Goal: Information Seeking & Learning: Learn about a topic

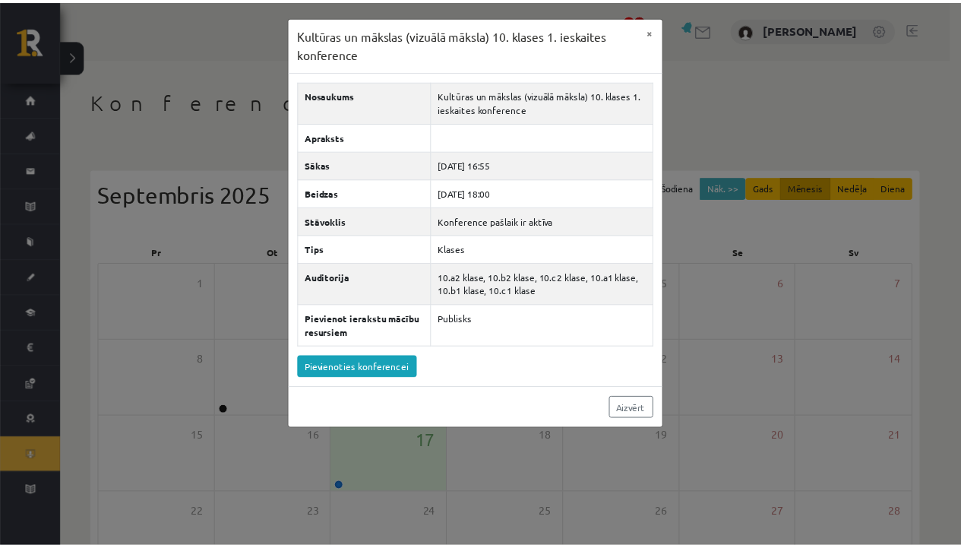
scroll to position [179, 0]
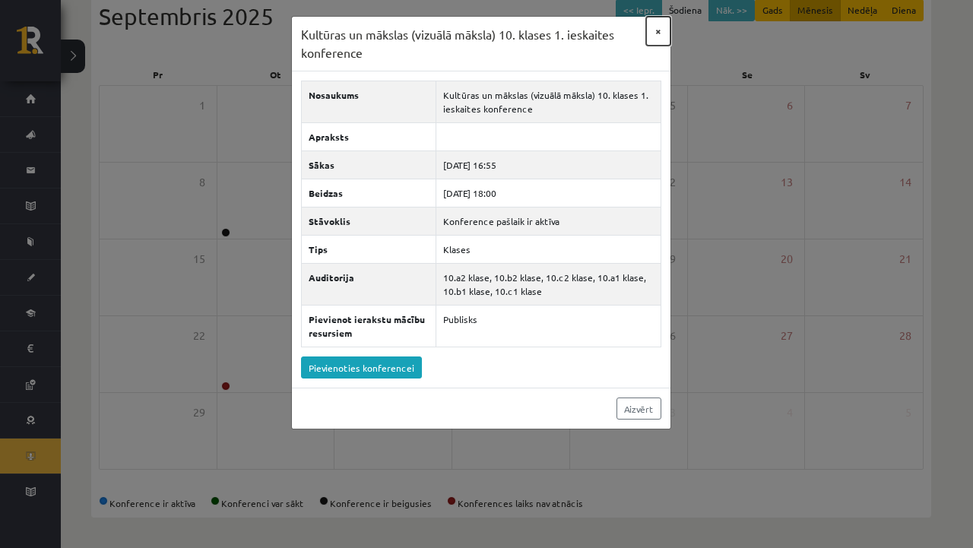
click at [656, 35] on button "×" at bounding box center [658, 31] width 24 height 29
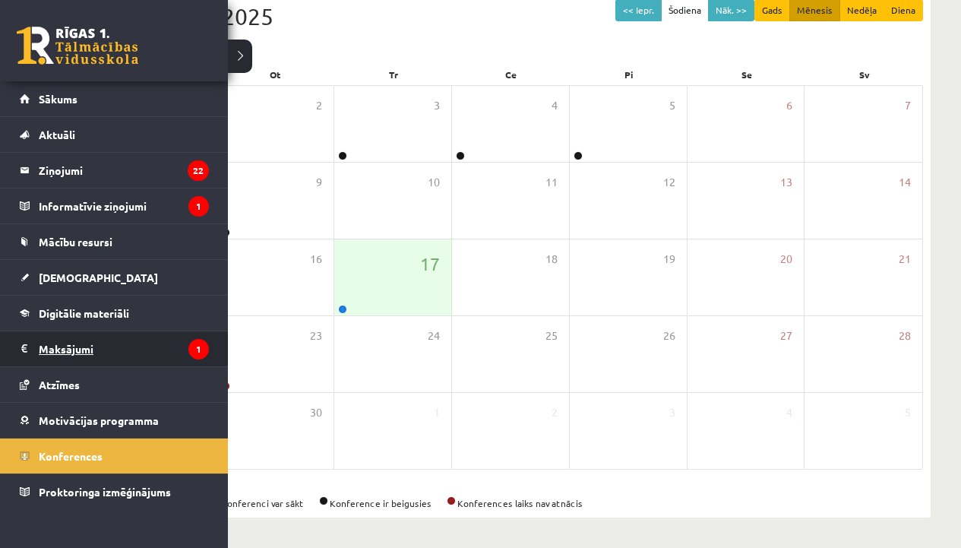
click at [113, 363] on legend "Maksājumi 1" at bounding box center [124, 348] width 170 height 35
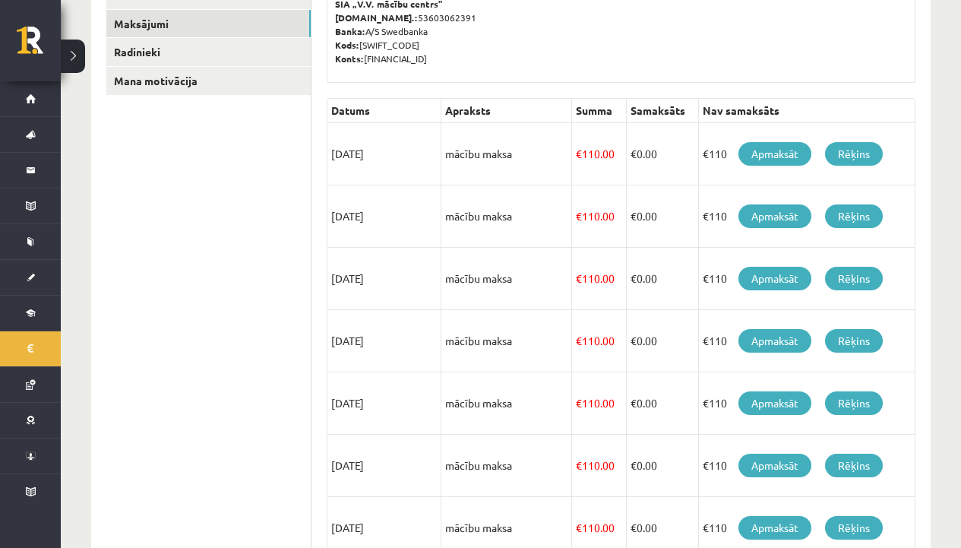
scroll to position [568, 0]
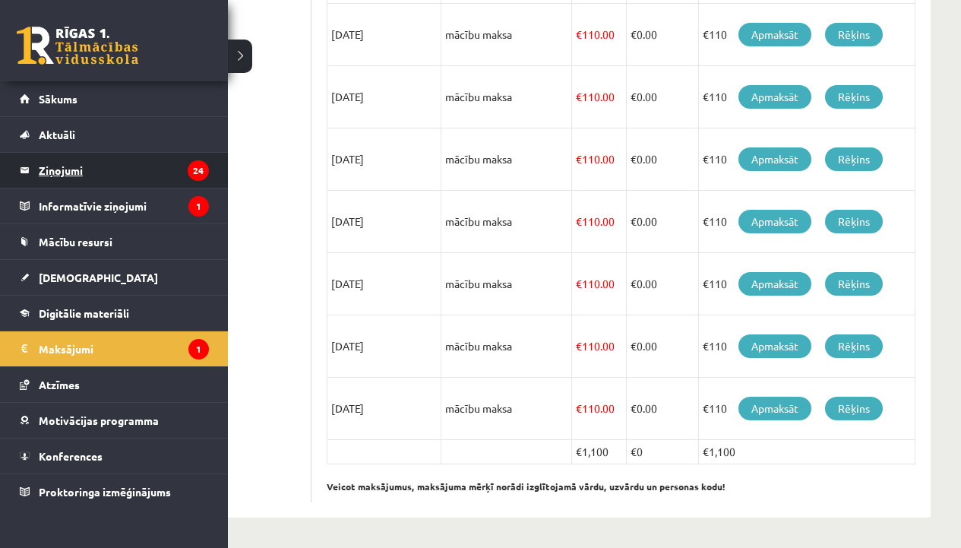
click at [109, 160] on legend "Ziņojumi 24" at bounding box center [124, 170] width 170 height 35
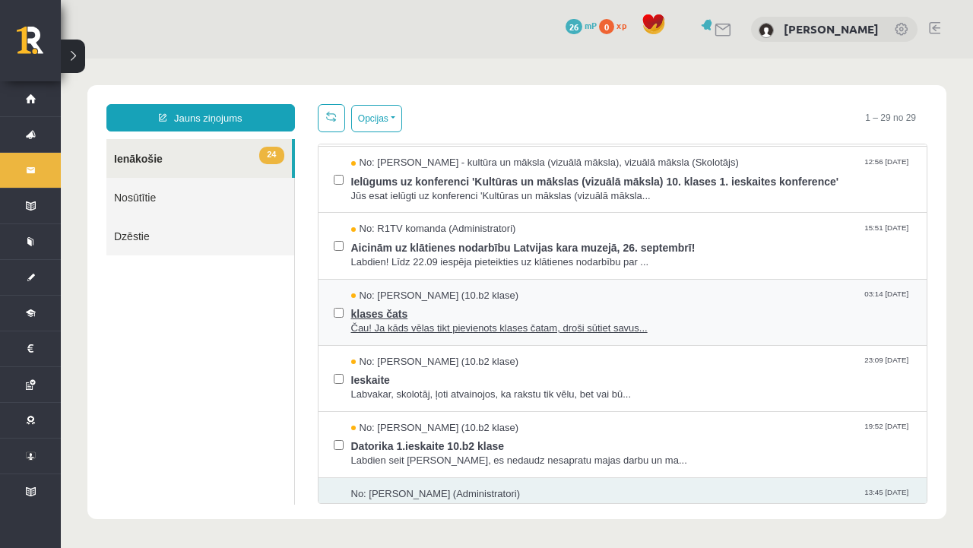
scroll to position [132, 0]
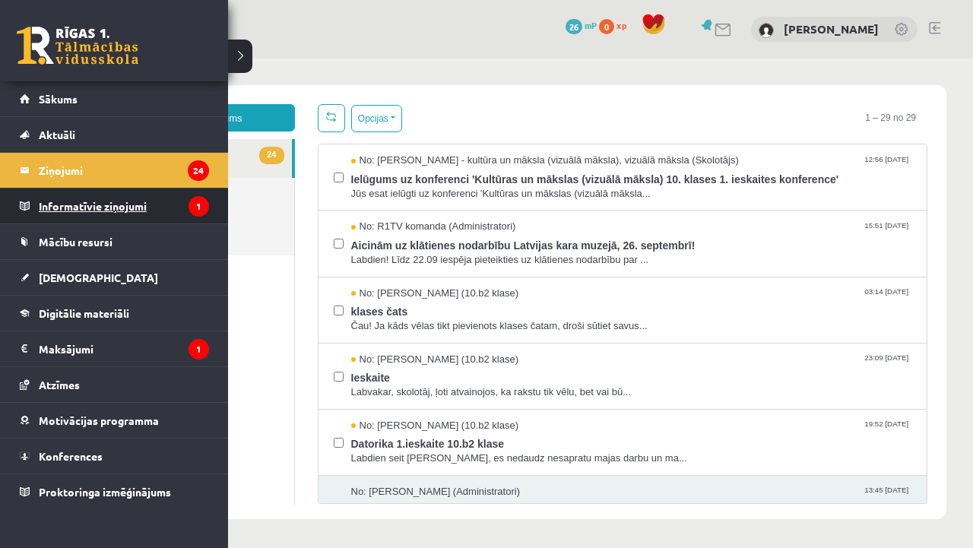
click at [52, 204] on legend "Informatīvie ziņojumi 1" at bounding box center [124, 205] width 170 height 35
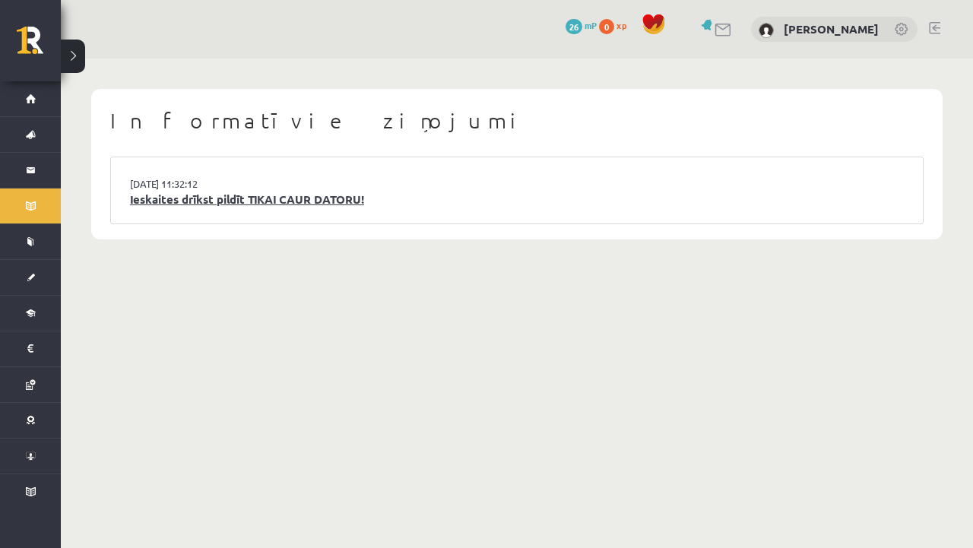
click at [179, 198] on link "Ieskaites drīkst pildīt TIKAI CAUR DATORU!" at bounding box center [517, 199] width 774 height 17
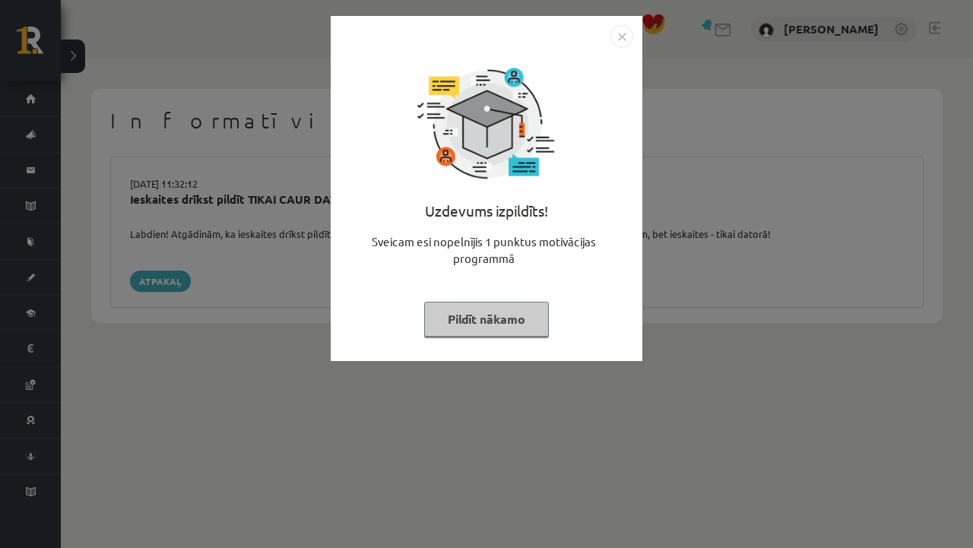
click at [625, 33] on img "Close" at bounding box center [621, 36] width 23 height 23
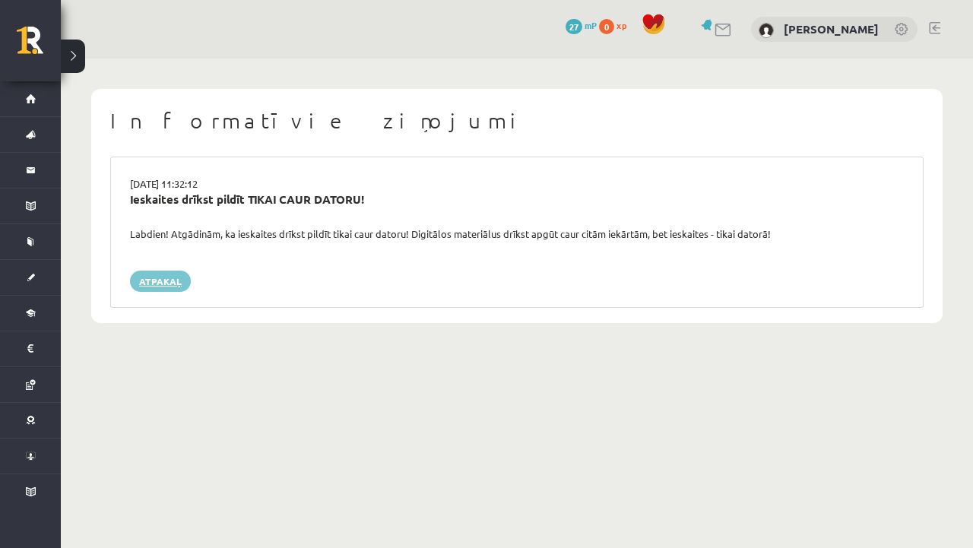
click at [171, 280] on link "Atpakaļ" at bounding box center [160, 281] width 61 height 21
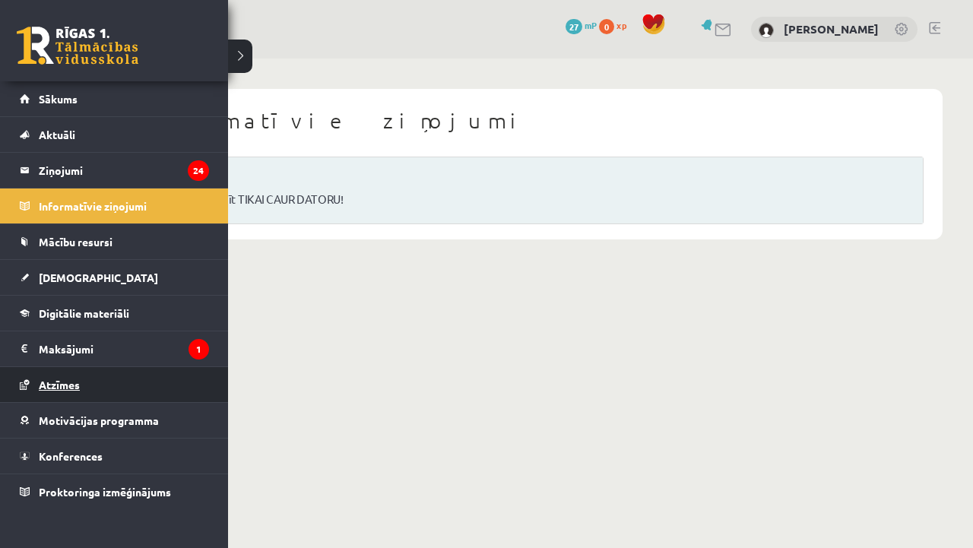
click at [67, 388] on span "Atzīmes" at bounding box center [59, 385] width 41 height 14
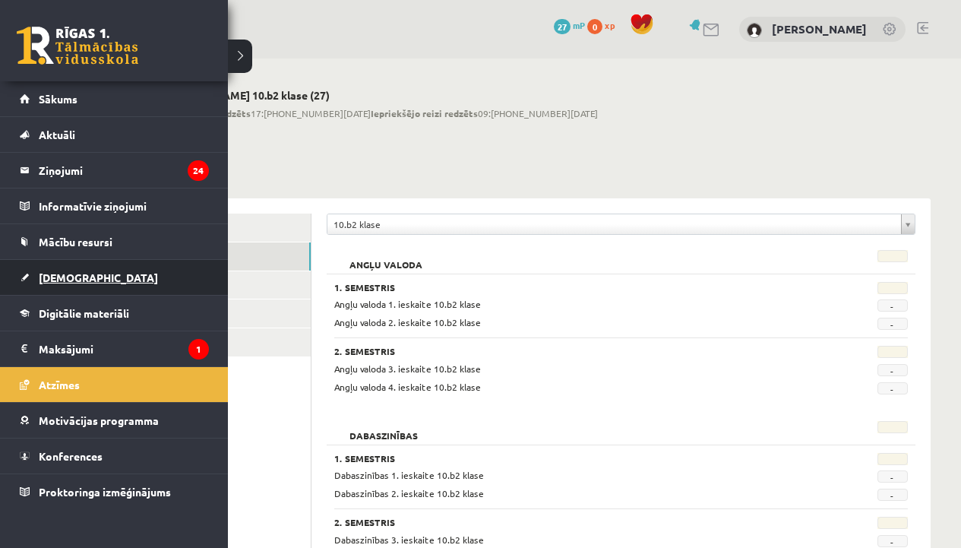
click at [76, 275] on span "[DEMOGRAPHIC_DATA]" at bounding box center [98, 278] width 119 height 14
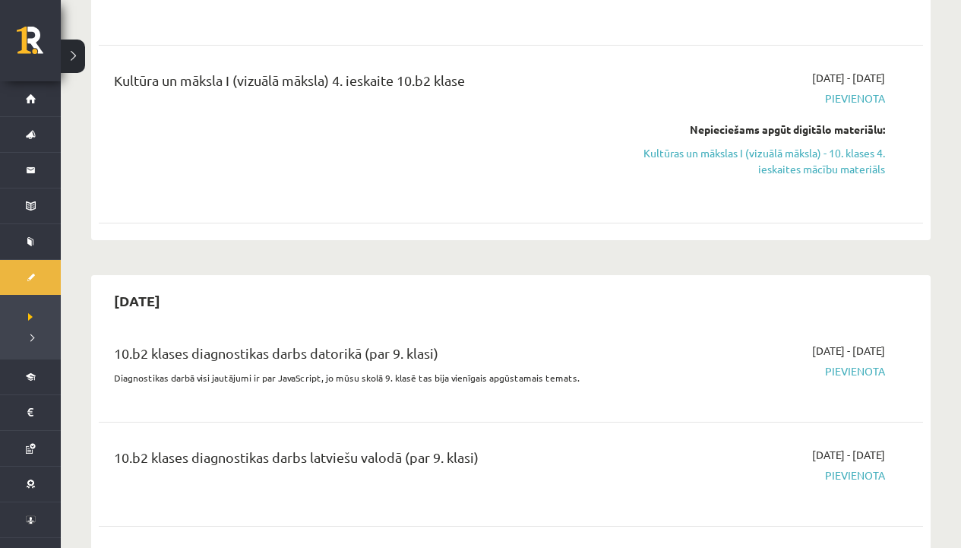
scroll to position [1861, 0]
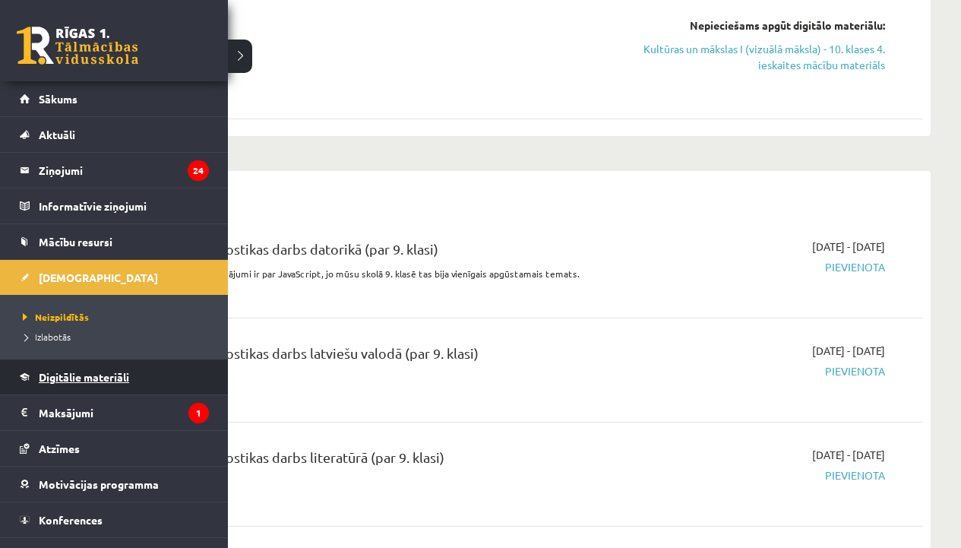
click at [37, 383] on link "Digitālie materiāli" at bounding box center [114, 377] width 189 height 35
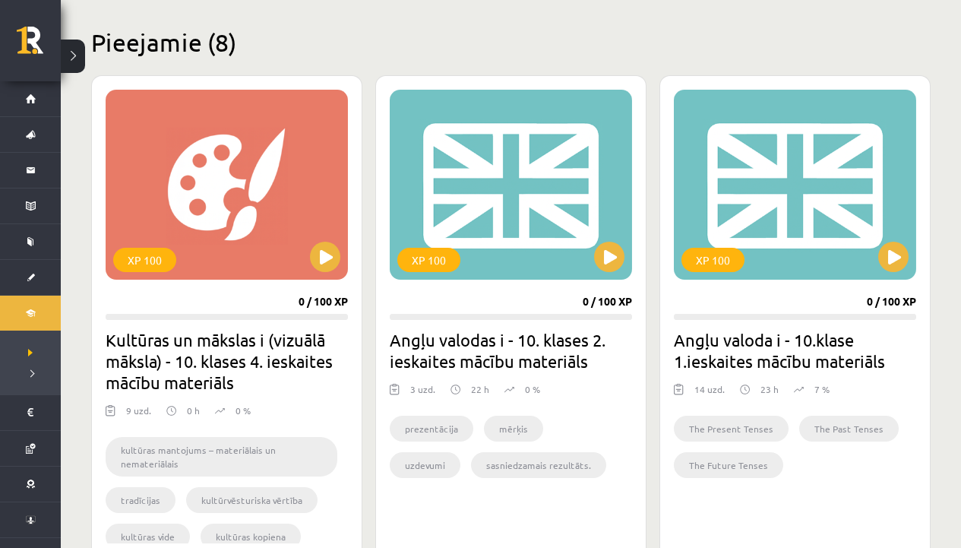
scroll to position [325, 0]
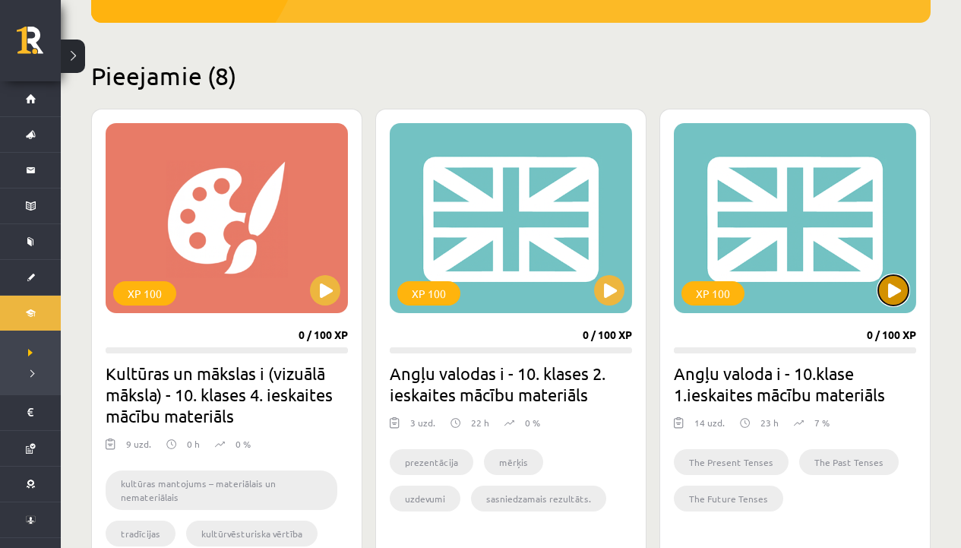
click at [901, 283] on button at bounding box center [894, 290] width 30 height 30
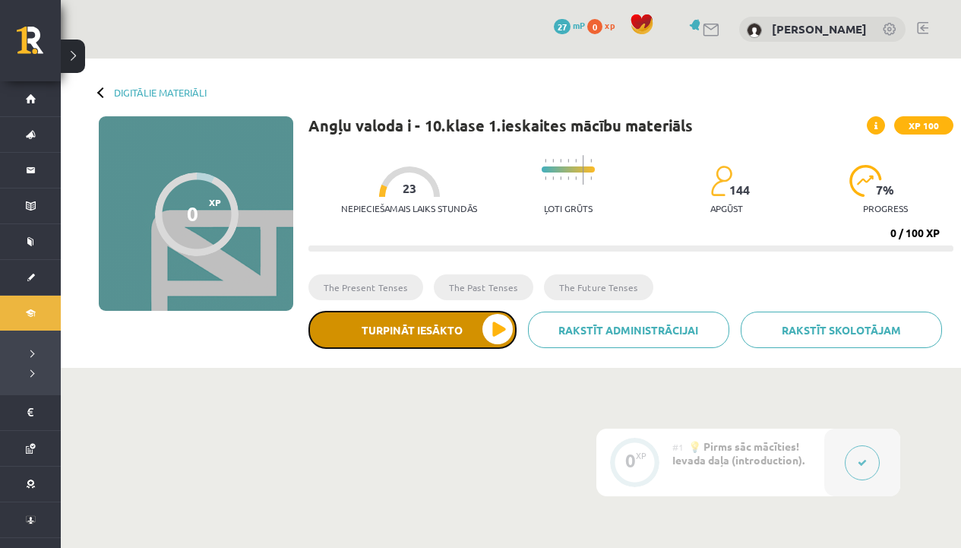
click at [430, 336] on button "Turpināt iesākto" at bounding box center [413, 330] width 208 height 38
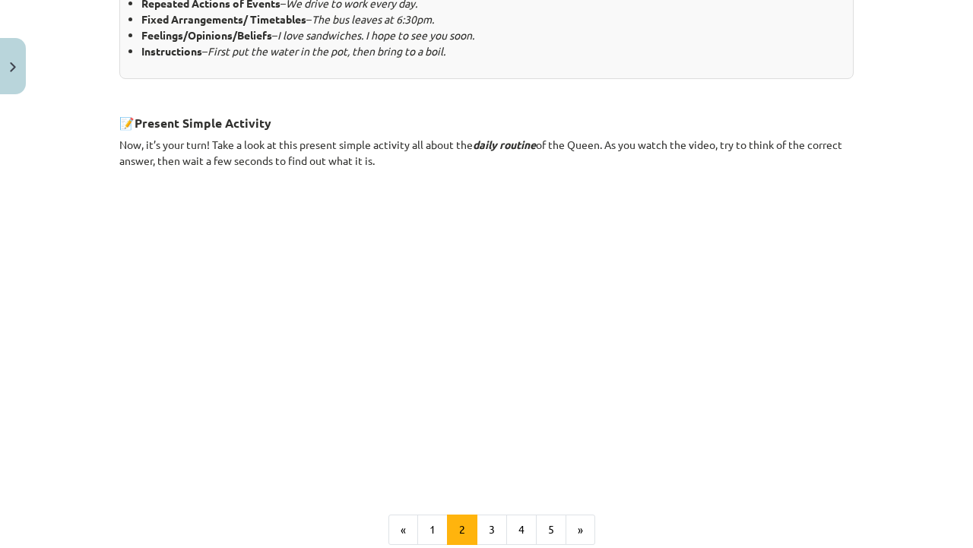
scroll to position [951, 0]
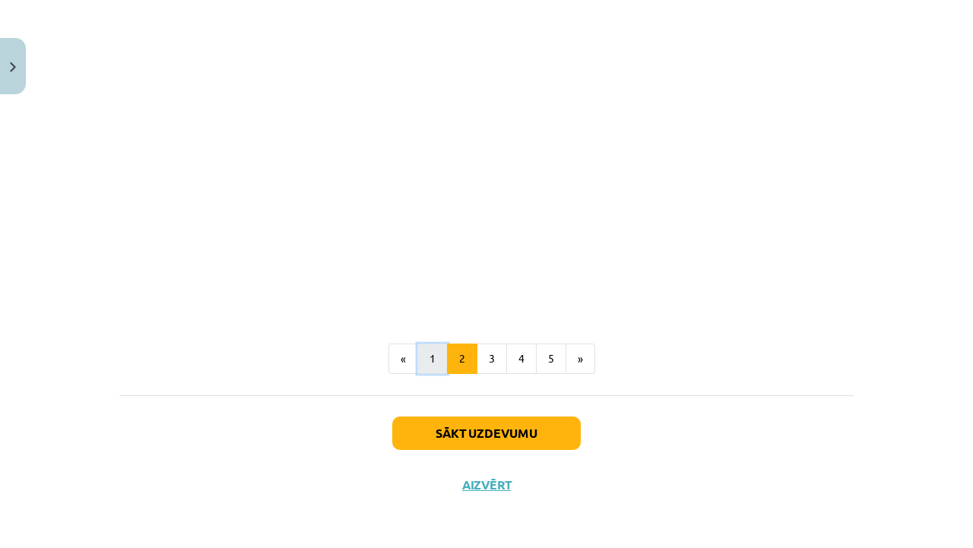
click at [432, 353] on button "1" at bounding box center [432, 359] width 30 height 30
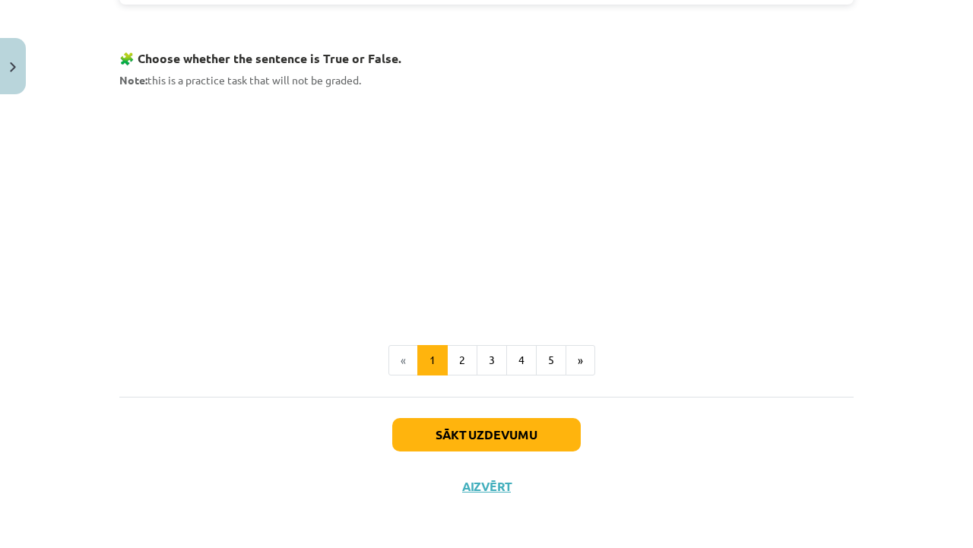
scroll to position [1024, 0]
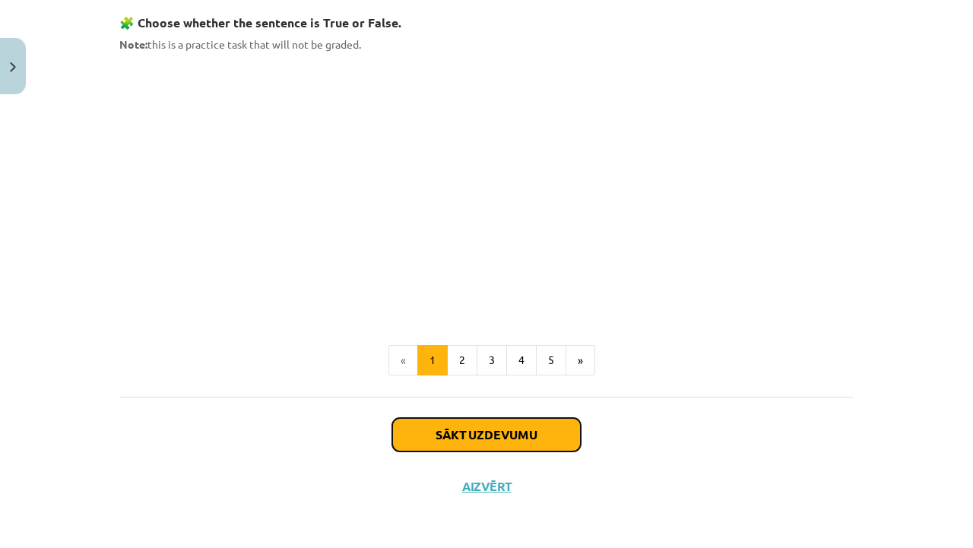
click at [442, 432] on button "Sākt uzdevumu" at bounding box center [486, 434] width 188 height 33
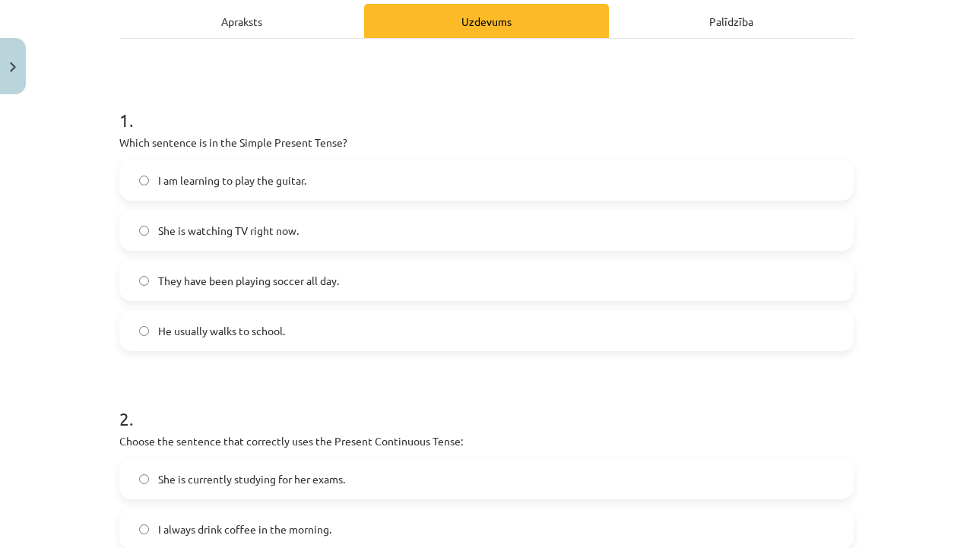
scroll to position [230, 0]
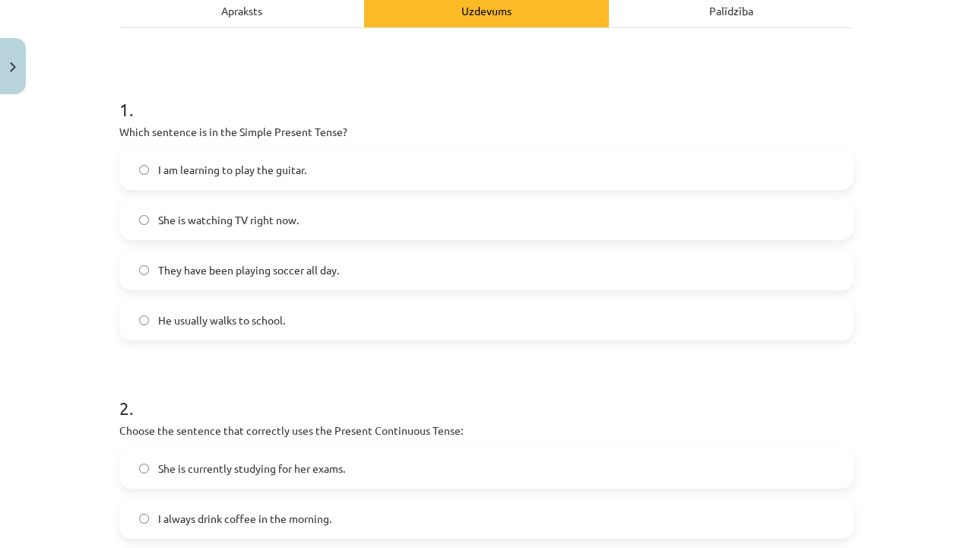
click at [223, 19] on div "Apraksts" at bounding box center [241, 10] width 245 height 34
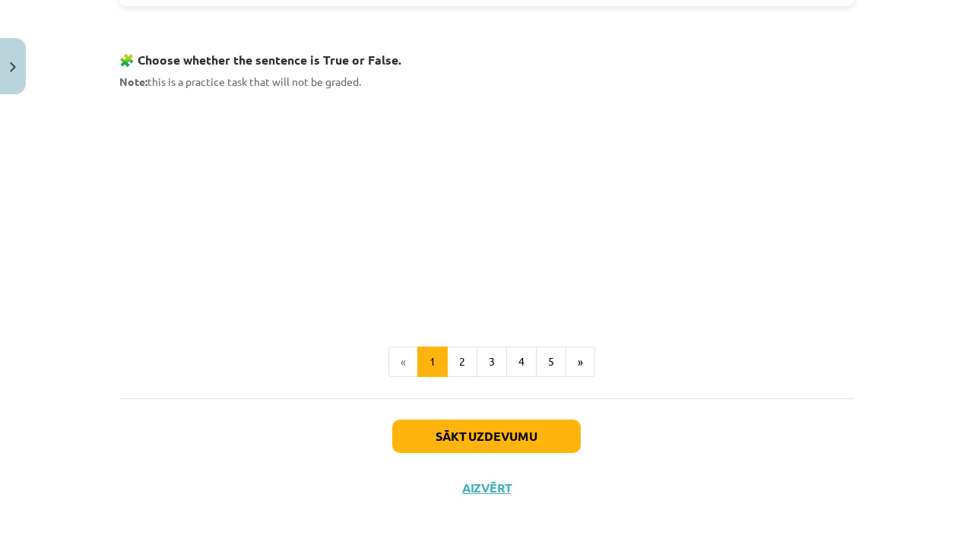
scroll to position [988, 0]
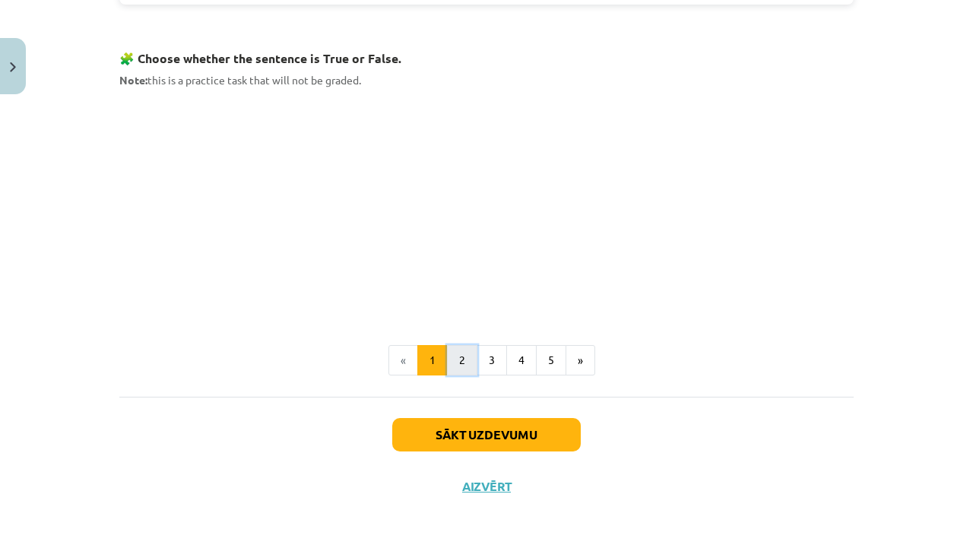
click at [455, 351] on button "2" at bounding box center [462, 360] width 30 height 30
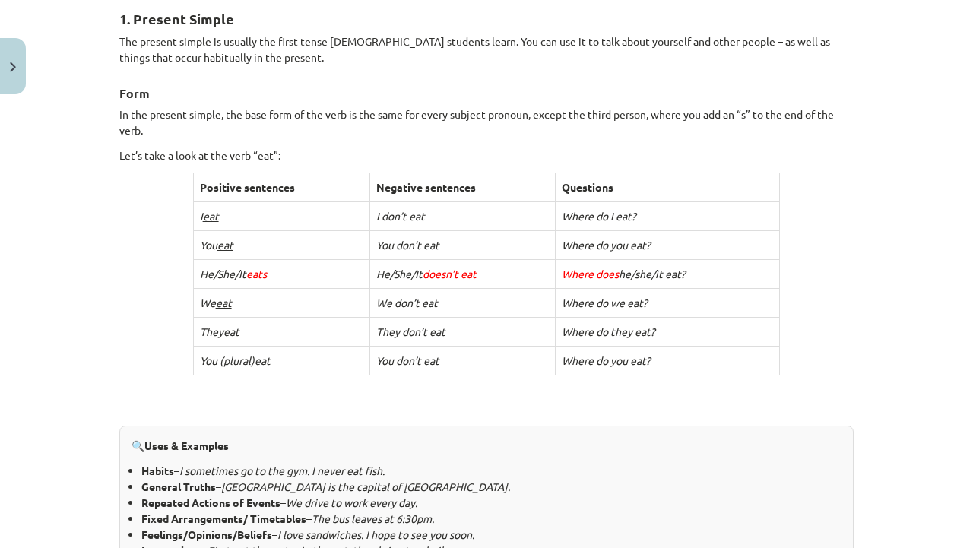
scroll to position [272, 0]
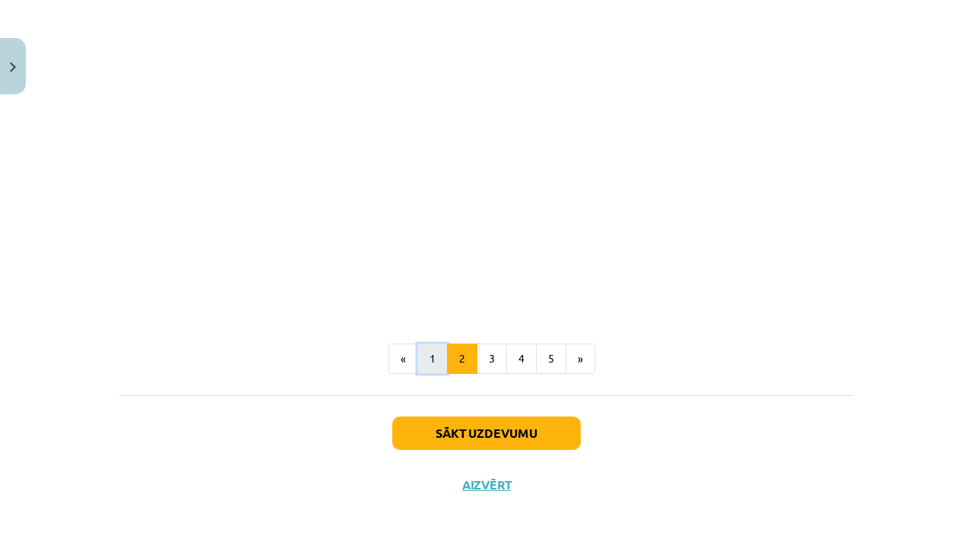
click at [420, 363] on button "1" at bounding box center [432, 359] width 30 height 30
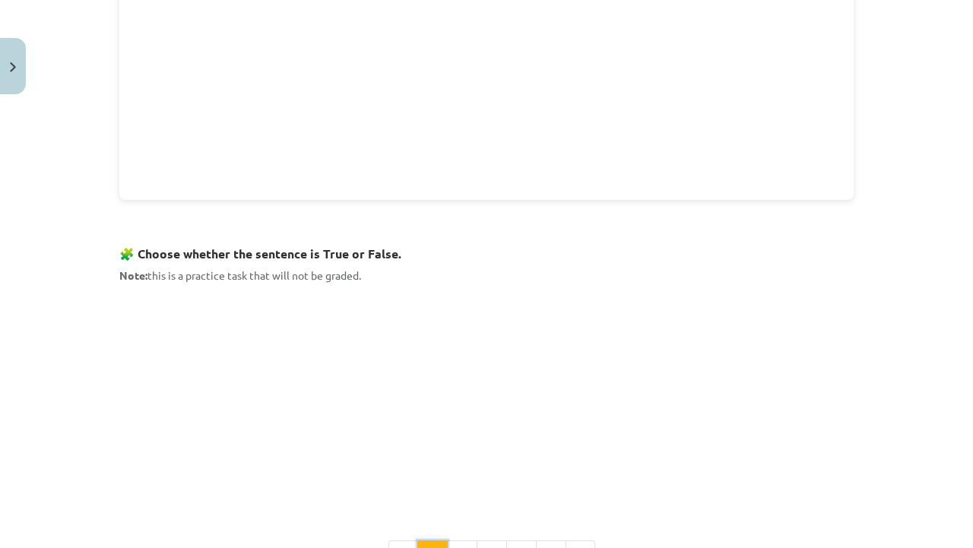
scroll to position [904, 0]
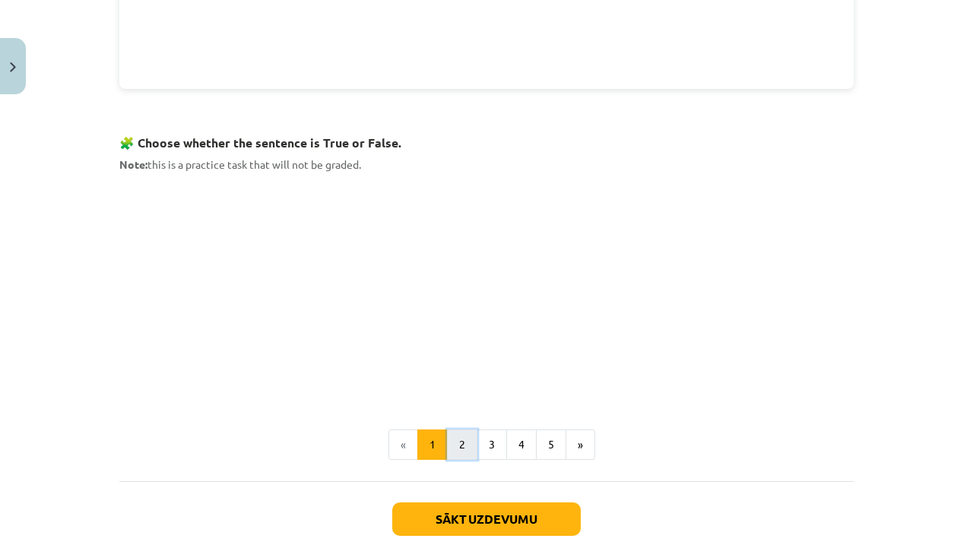
click at [460, 433] on button "2" at bounding box center [462, 444] width 30 height 30
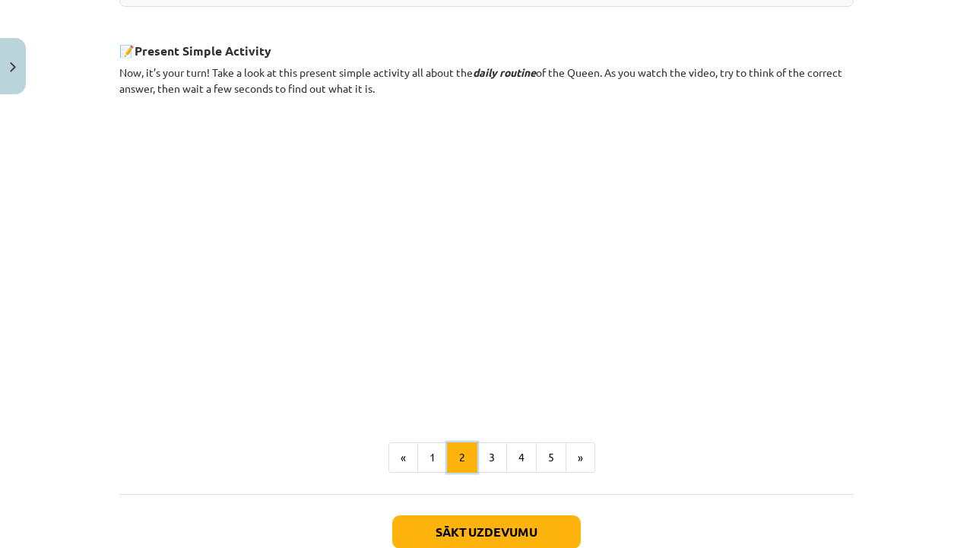
scroll to position [951, 0]
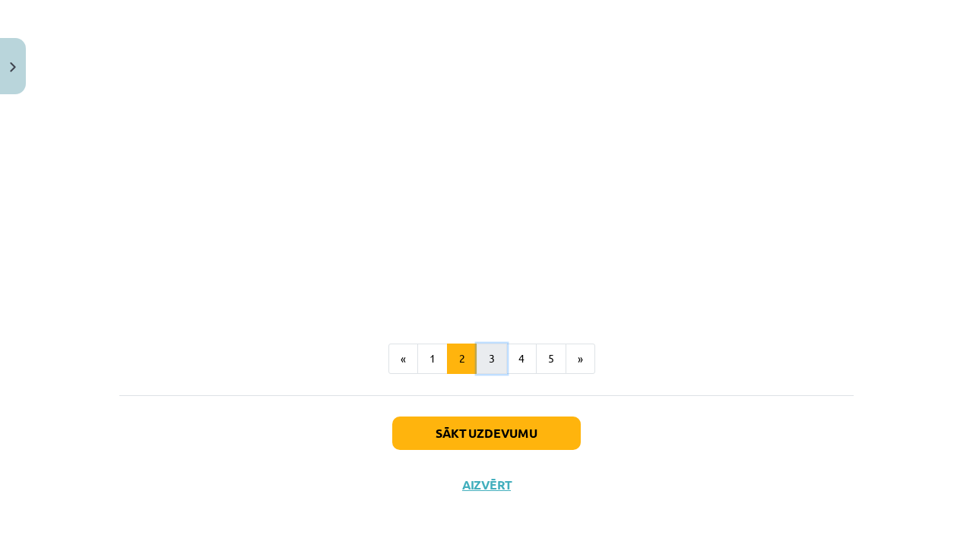
click at [478, 356] on button "3" at bounding box center [492, 359] width 30 height 30
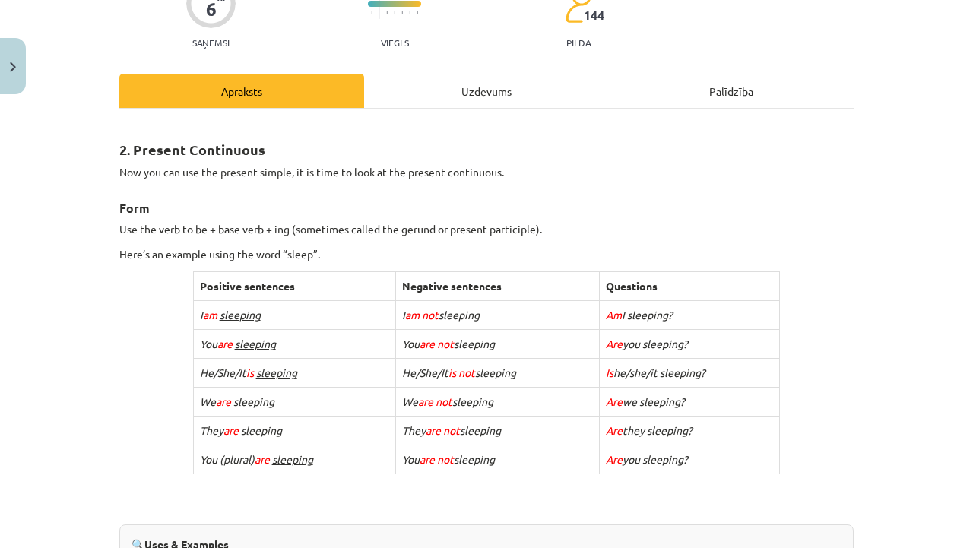
scroll to position [169, 0]
